Goal: Feedback & Contribution: Submit feedback/report problem

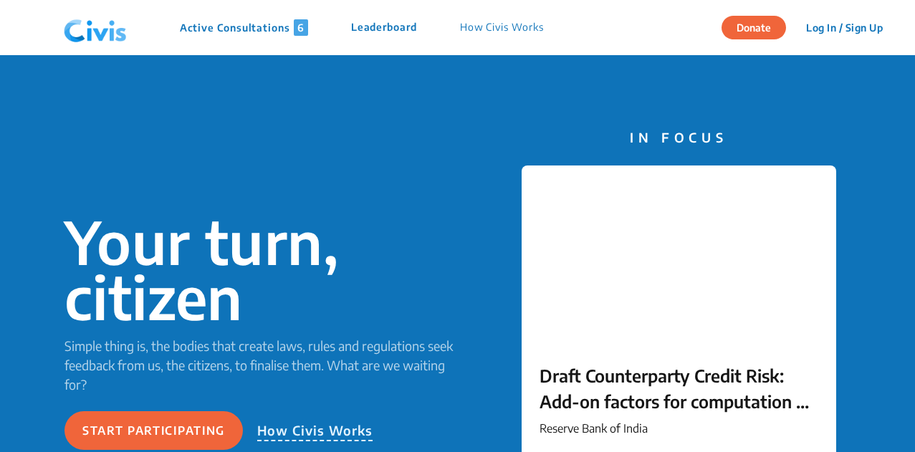
scroll to position [2880, 0]
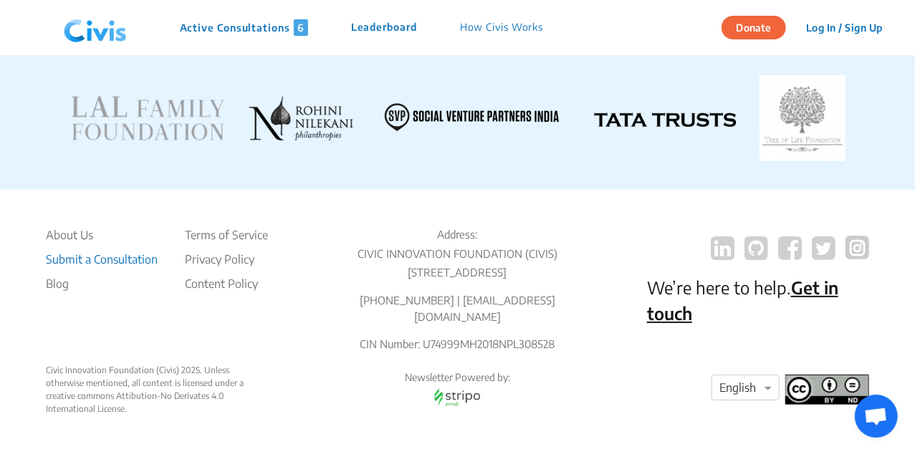
click at [96, 251] on li "Submit a Consultation" at bounding box center [102, 259] width 112 height 17
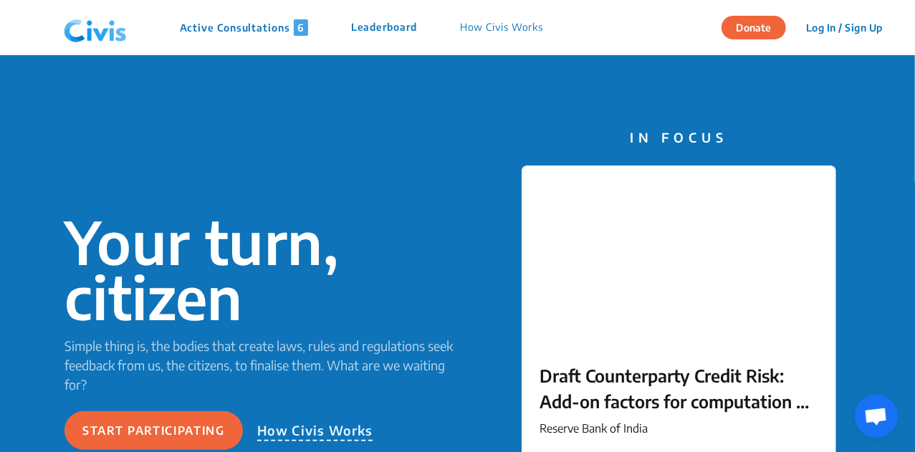
click at [834, 27] on button "Log In / Sign Up" at bounding box center [843, 27] width 95 height 22
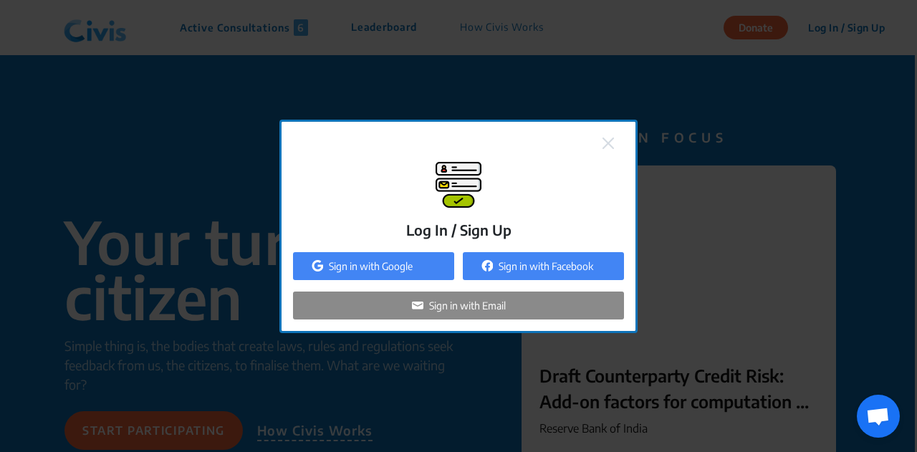
click at [417, 259] on div "Sign in with Google" at bounding box center [373, 266] width 161 height 28
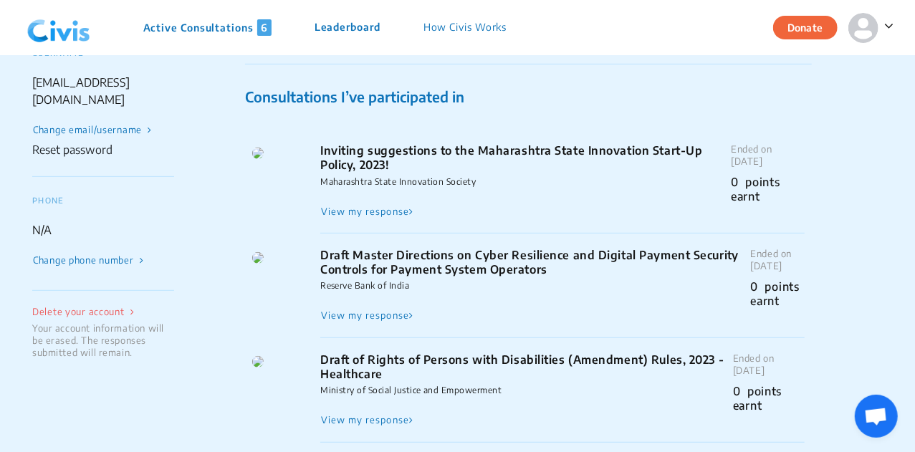
scroll to position [242, 0]
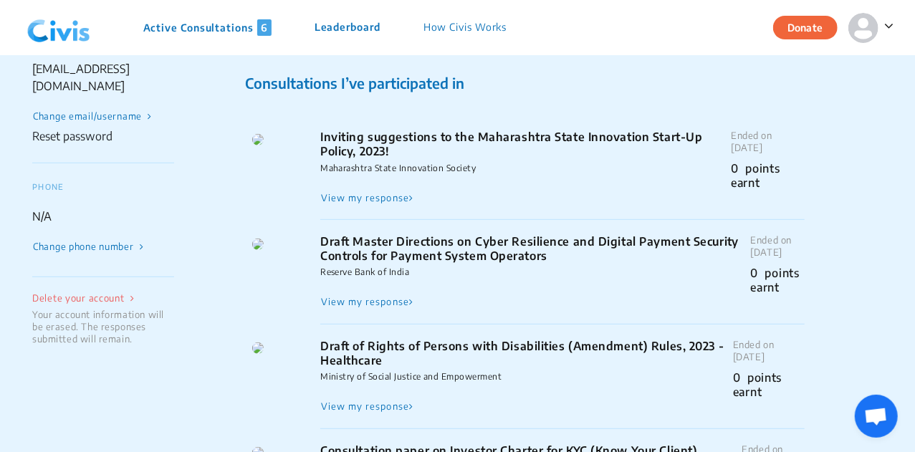
click at [57, 52] on nav "Active Consultations 6 Leaderboard How Civis Works Donate" at bounding box center [457, 27] width 915 height 55
click at [57, 41] on img at bounding box center [58, 27] width 74 height 43
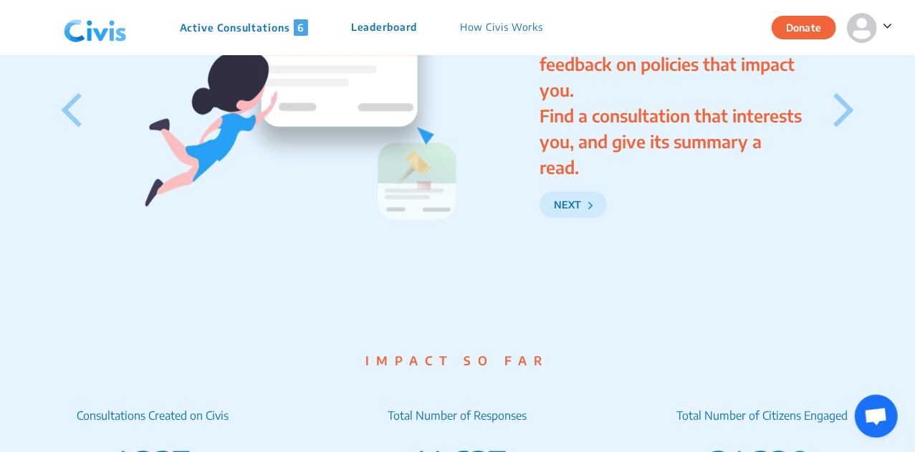
scroll to position [2880, 0]
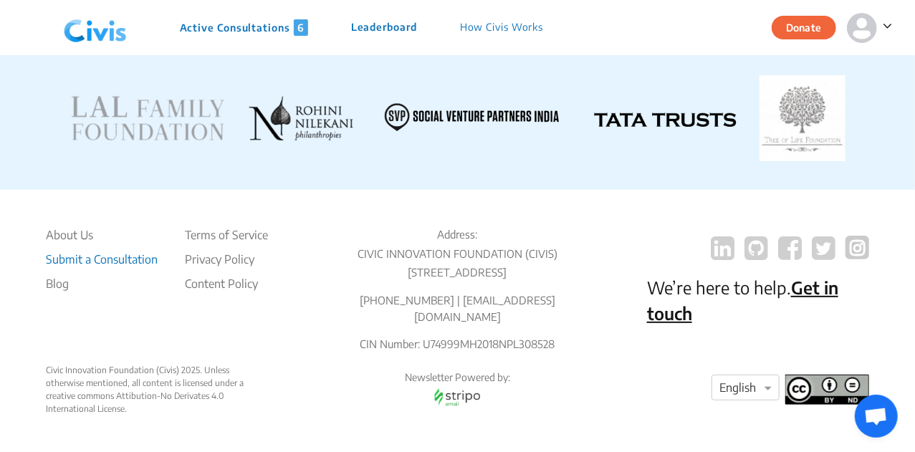
click at [104, 251] on li "Submit a Consultation" at bounding box center [102, 259] width 112 height 17
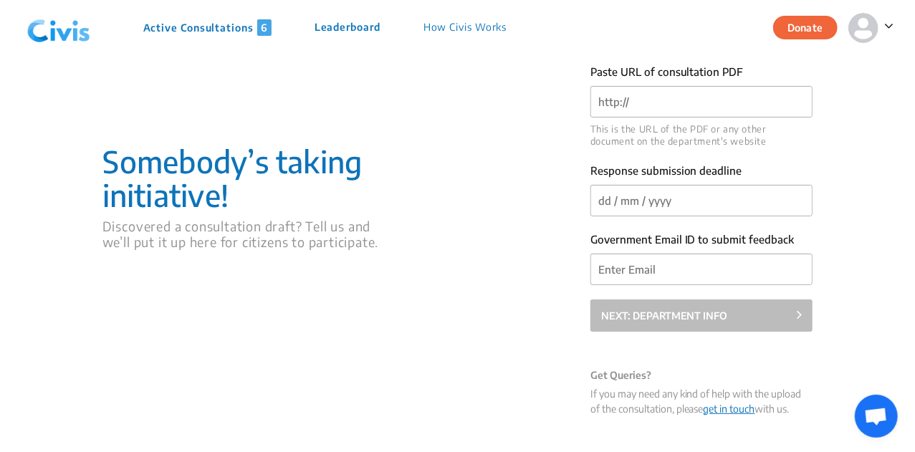
scroll to position [47, 0]
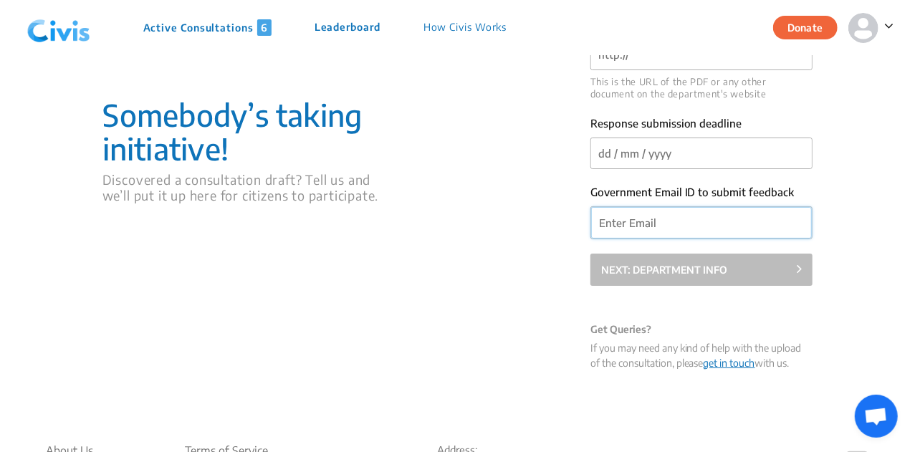
click at [702, 228] on input "Government Email ID to submit feedback" at bounding box center [701, 223] width 221 height 32
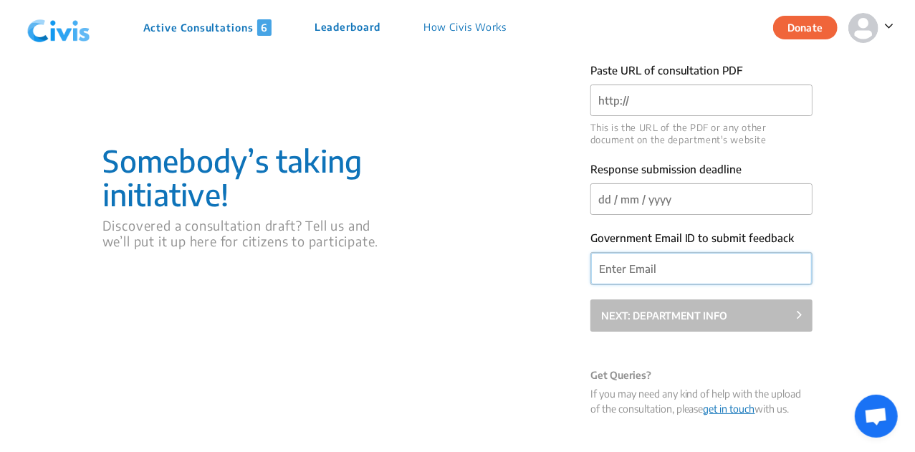
scroll to position [0, 0]
